Goal: Task Accomplishment & Management: Complete application form

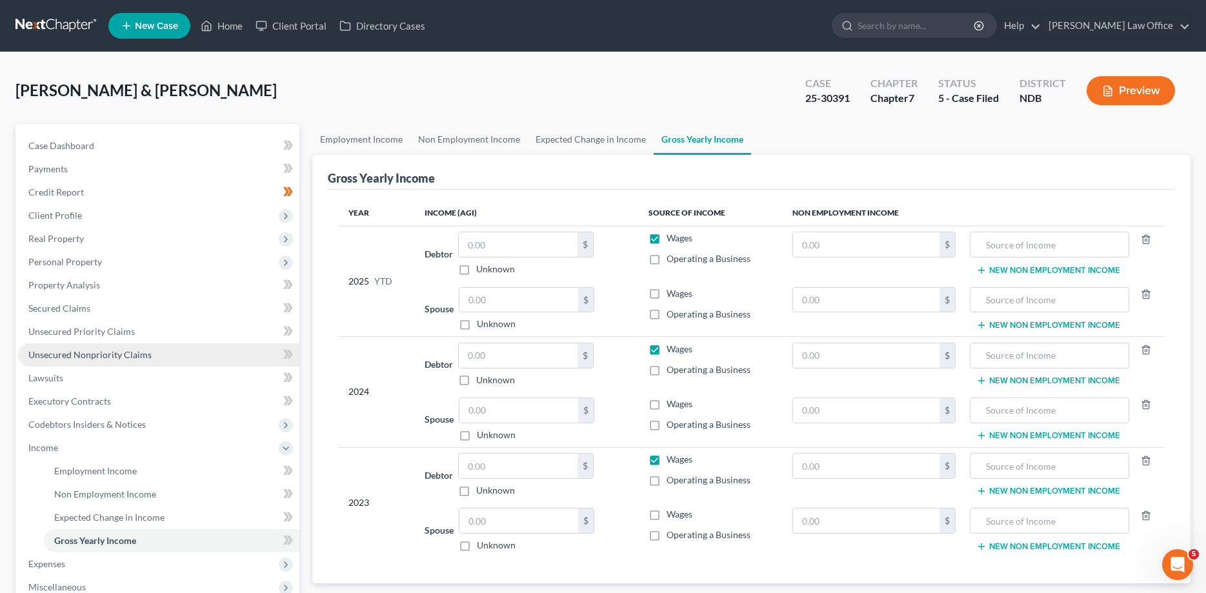
click at [107, 356] on span "Unsecured Nonpriority Claims" at bounding box center [89, 354] width 123 height 11
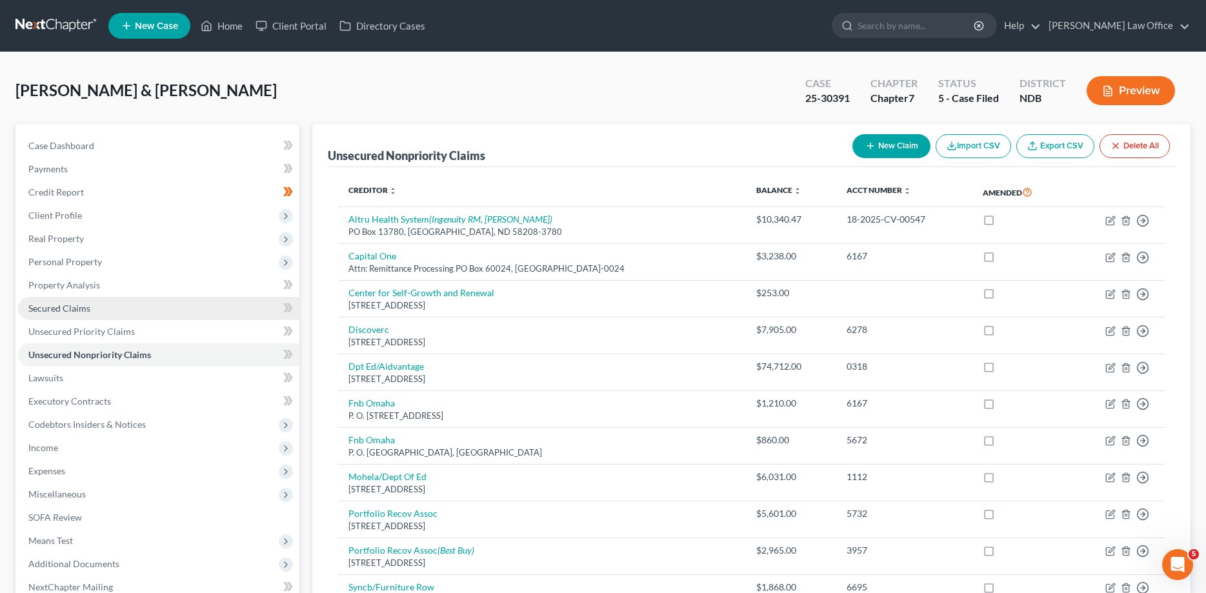
click at [52, 303] on span "Secured Claims" at bounding box center [59, 308] width 62 height 11
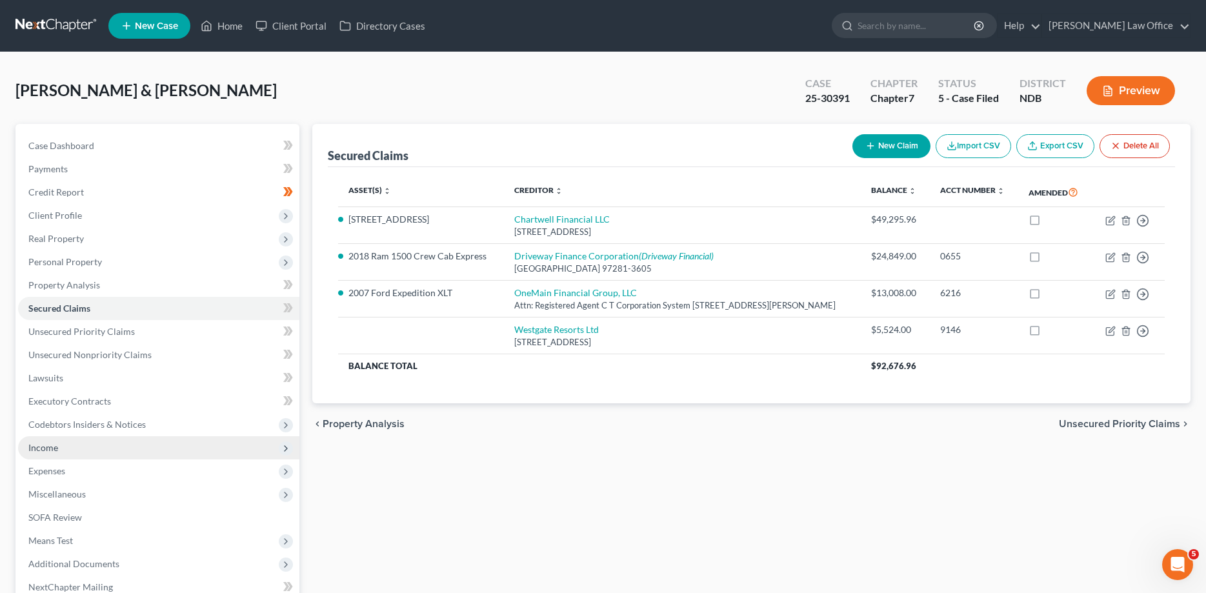
click at [41, 449] on span "Income" at bounding box center [43, 447] width 30 height 11
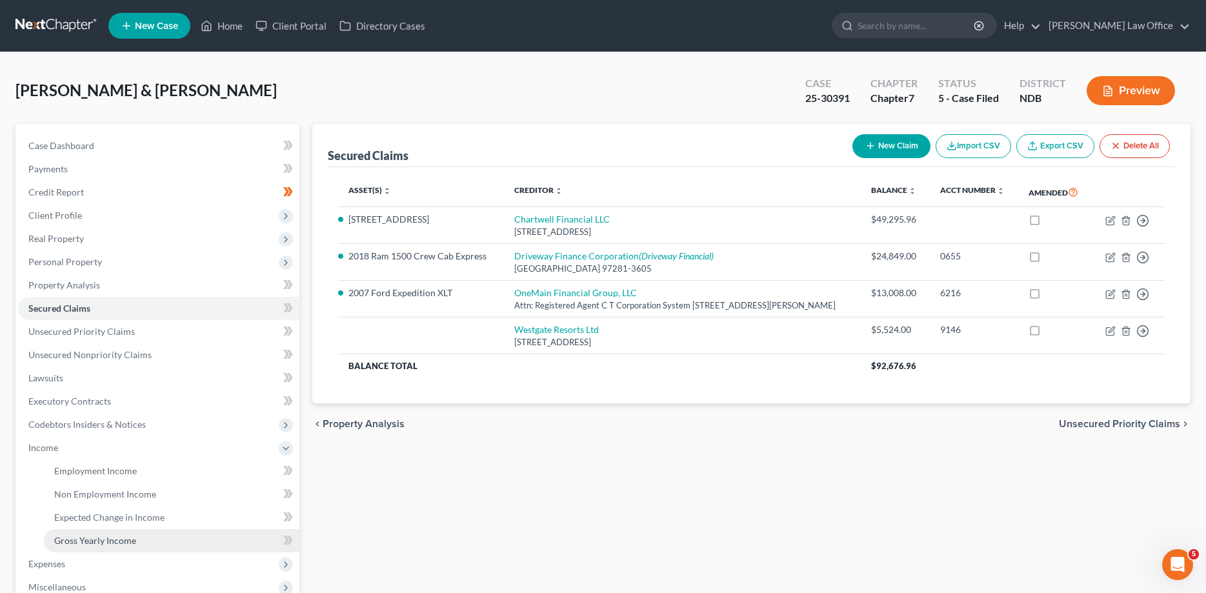
click at [103, 538] on span "Gross Yearly Income" at bounding box center [95, 540] width 82 height 11
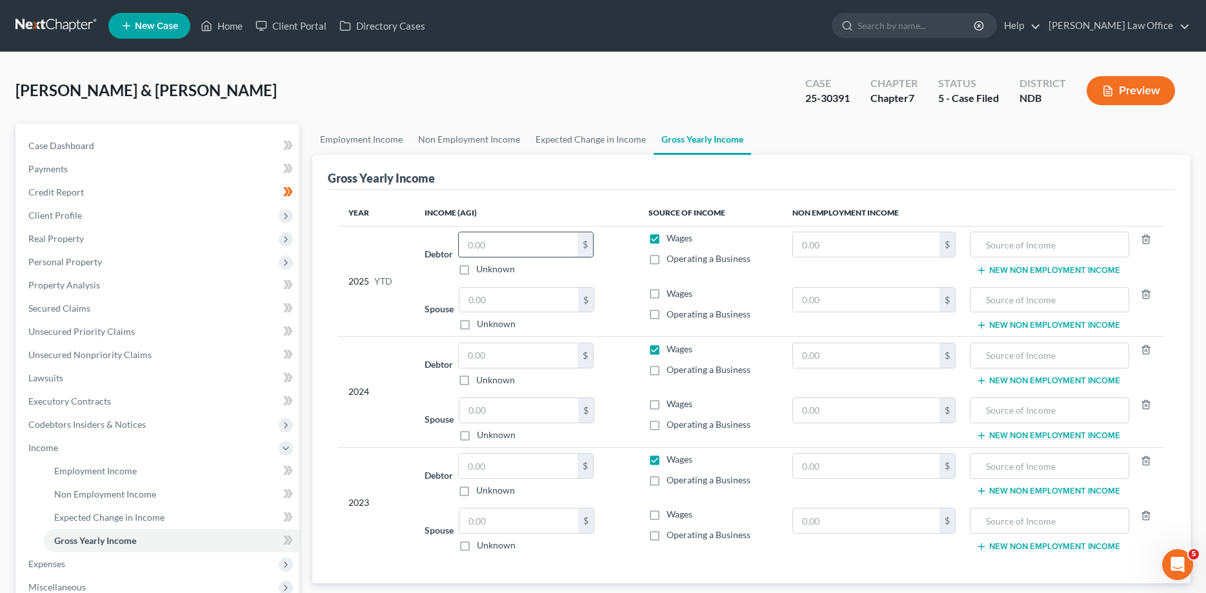
click at [507, 247] on input "text" at bounding box center [518, 244] width 119 height 25
type input "90,856.00"
click at [509, 356] on input "text" at bounding box center [518, 355] width 119 height 25
drag, startPoint x: 533, startPoint y: 249, endPoint x: 376, endPoint y: 244, distance: 156.9
click at [459, 249] on input "90,856.00" at bounding box center [518, 244] width 119 height 25
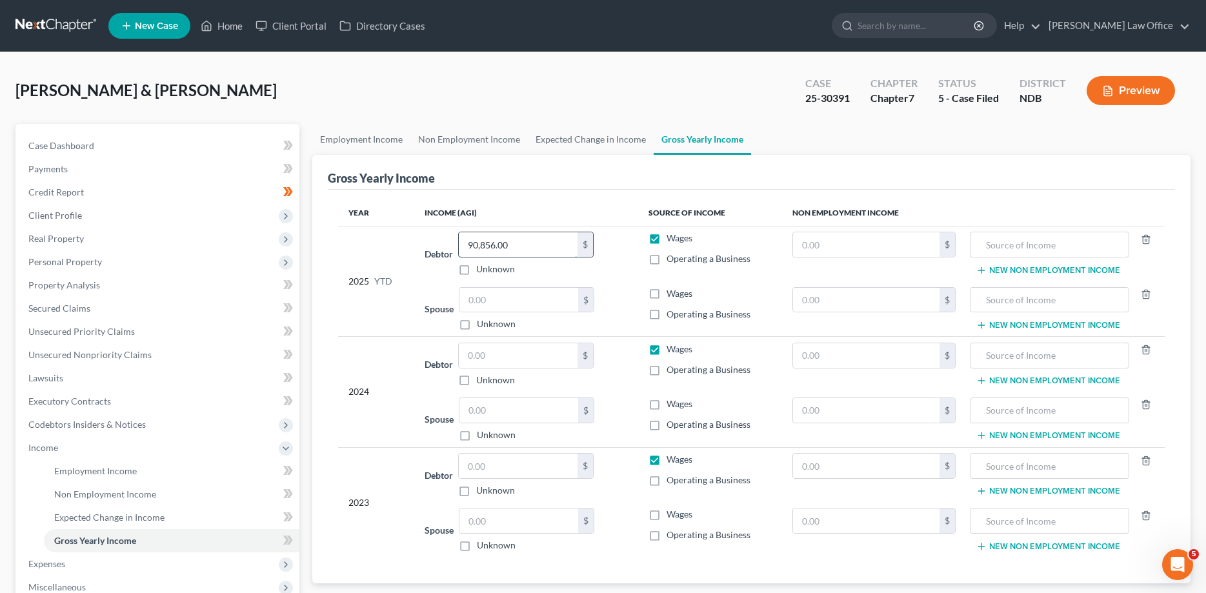
click at [536, 250] on input "90,856.00" at bounding box center [518, 244] width 119 height 25
click at [513, 467] on input "text" at bounding box center [518, 466] width 119 height 25
type input "90,856.00"
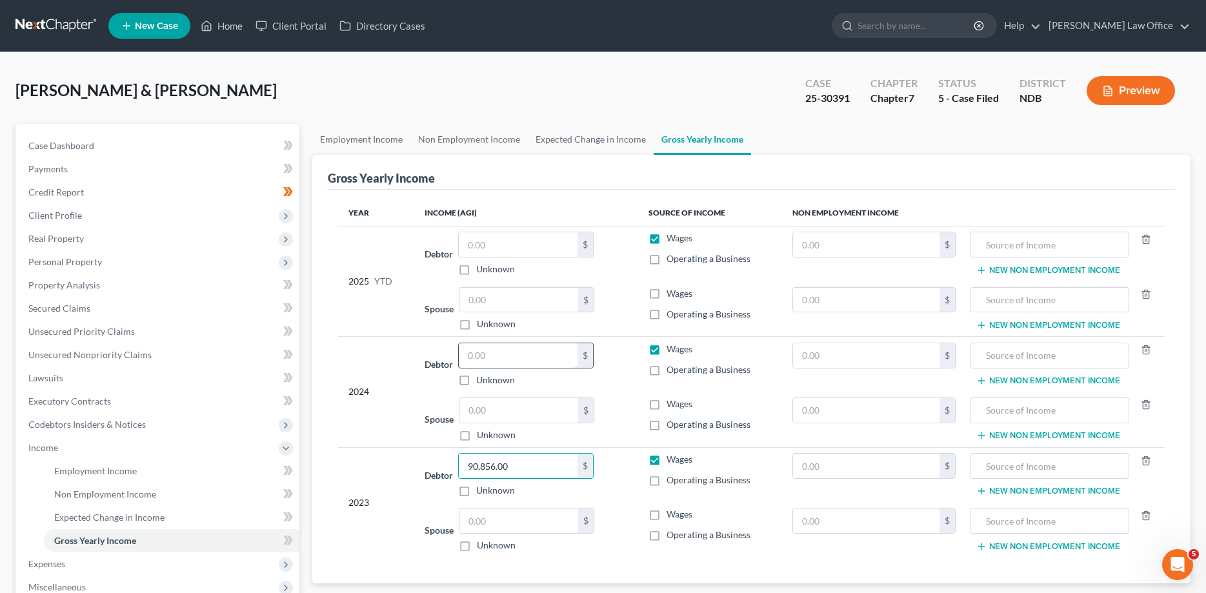
click at [510, 345] on input "text" at bounding box center [518, 355] width 119 height 25
type input "91,635.00"
click at [521, 237] on input "text" at bounding box center [518, 244] width 119 height 25
click at [503, 291] on input "text" at bounding box center [518, 300] width 119 height 25
type input "34,333.00"
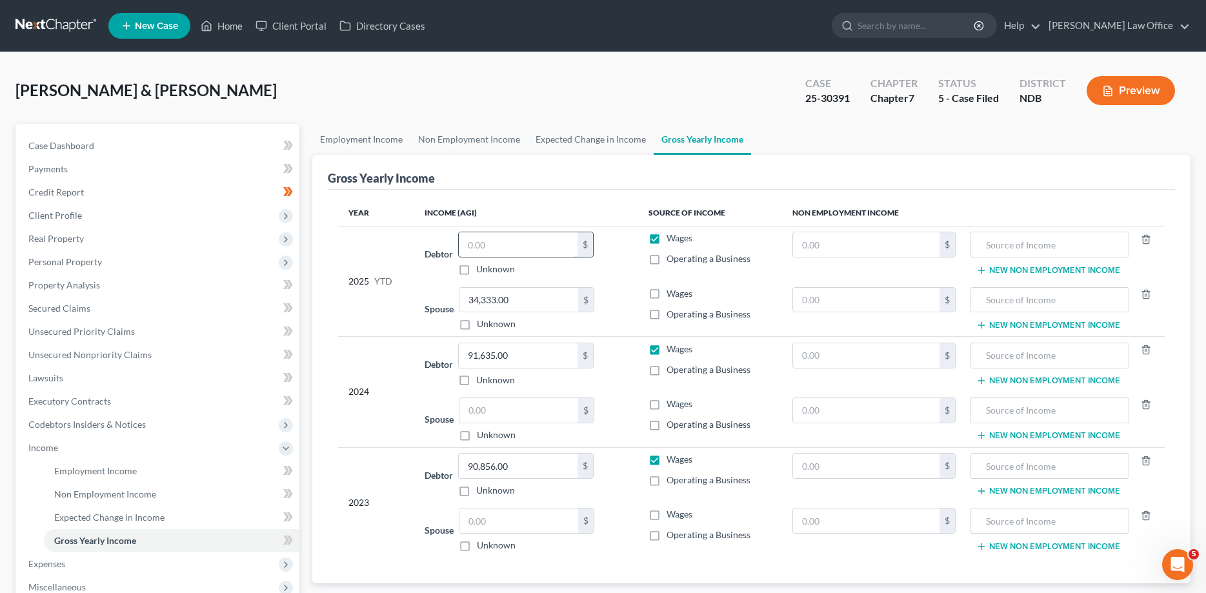
click at [494, 244] on input "text" at bounding box center [518, 244] width 119 height 25
